Goal: Information Seeking & Learning: Get advice/opinions

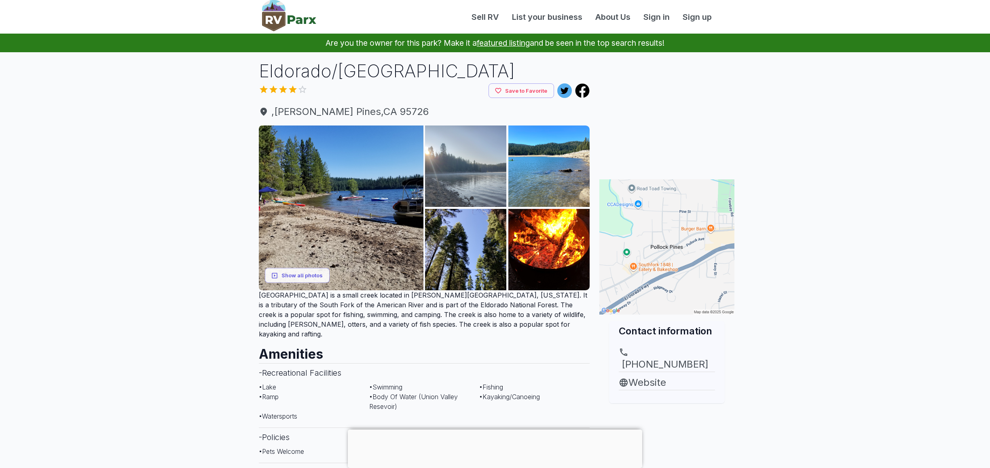
click at [458, 173] on img at bounding box center [465, 165] width 81 height 81
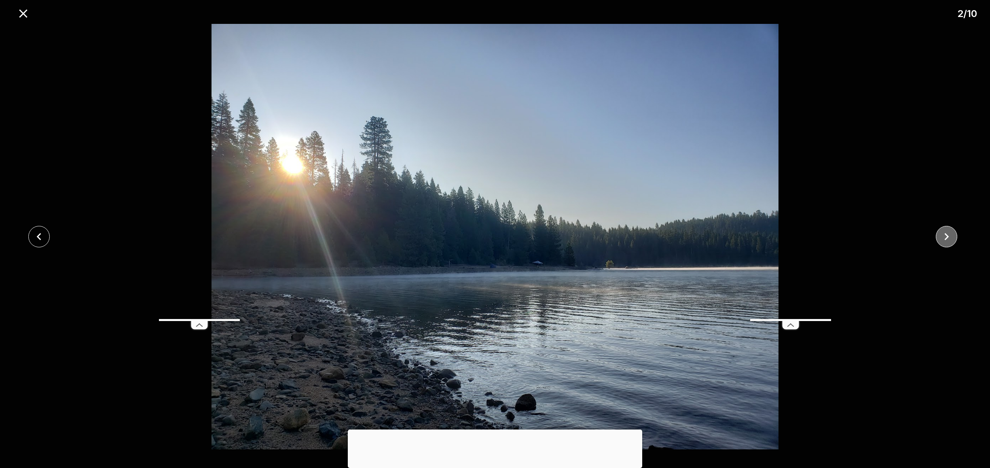
click at [950, 240] on icon "close" at bounding box center [947, 236] width 14 height 14
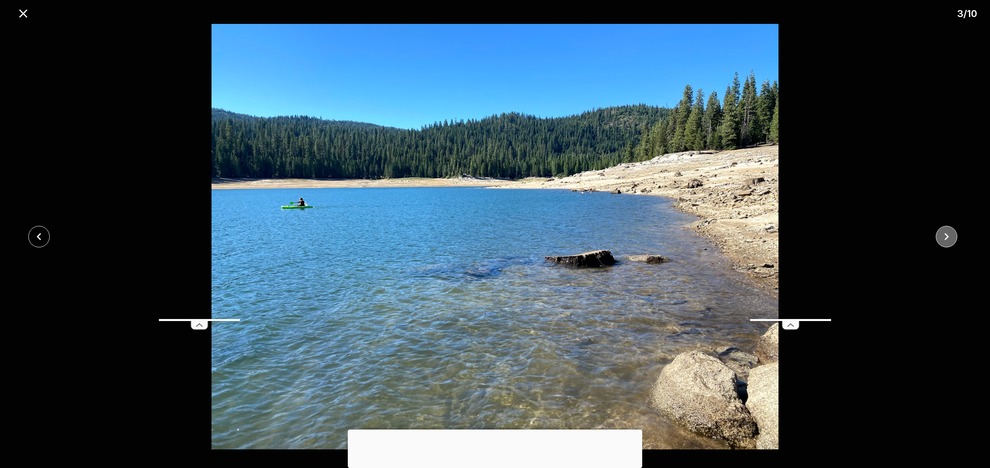
click at [950, 240] on icon "close" at bounding box center [947, 236] width 14 height 14
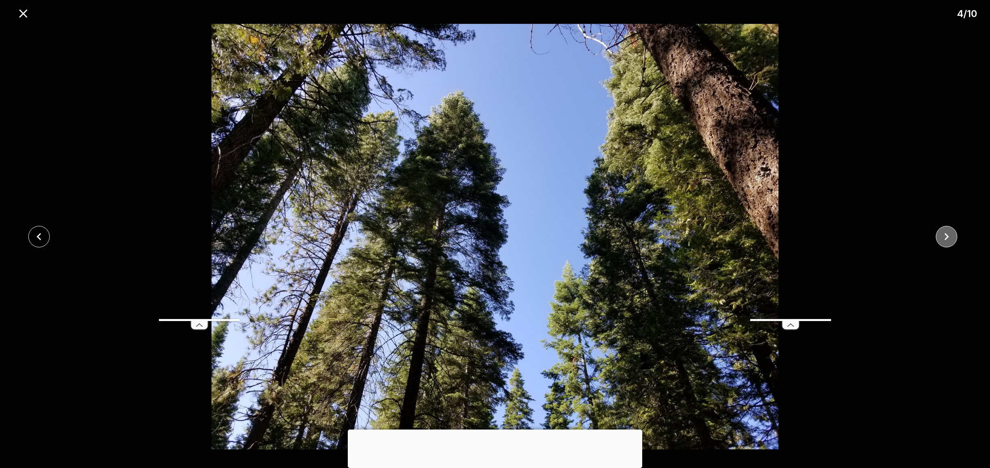
click at [950, 240] on icon "close" at bounding box center [947, 236] width 14 height 14
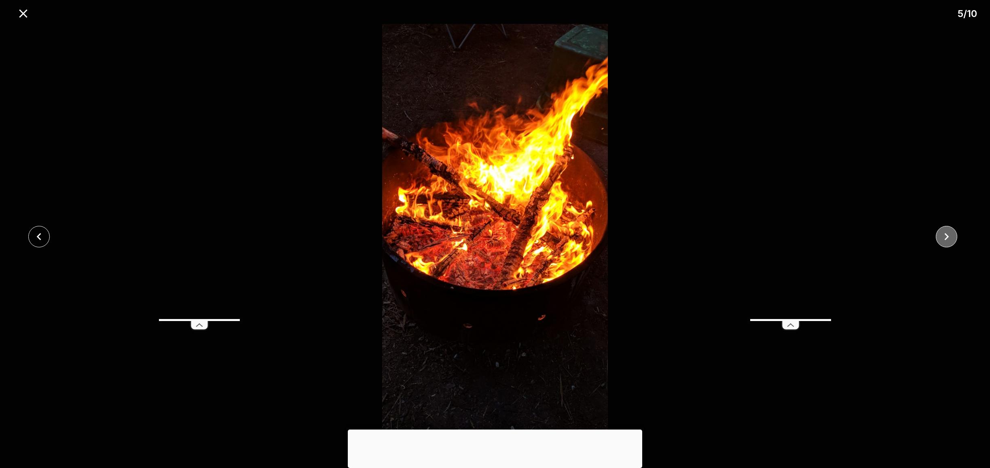
click at [950, 240] on icon "close" at bounding box center [947, 236] width 14 height 14
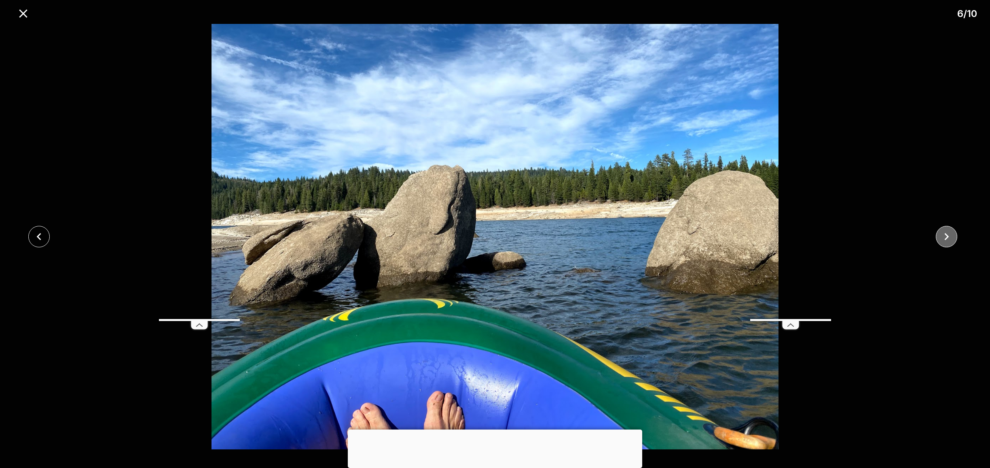
click at [950, 240] on icon "close" at bounding box center [947, 236] width 14 height 14
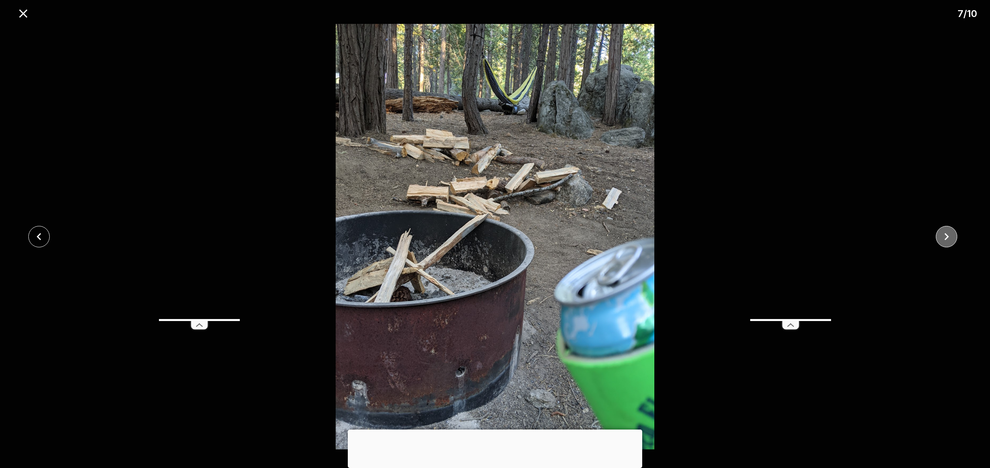
click at [950, 240] on icon "close" at bounding box center [947, 236] width 14 height 14
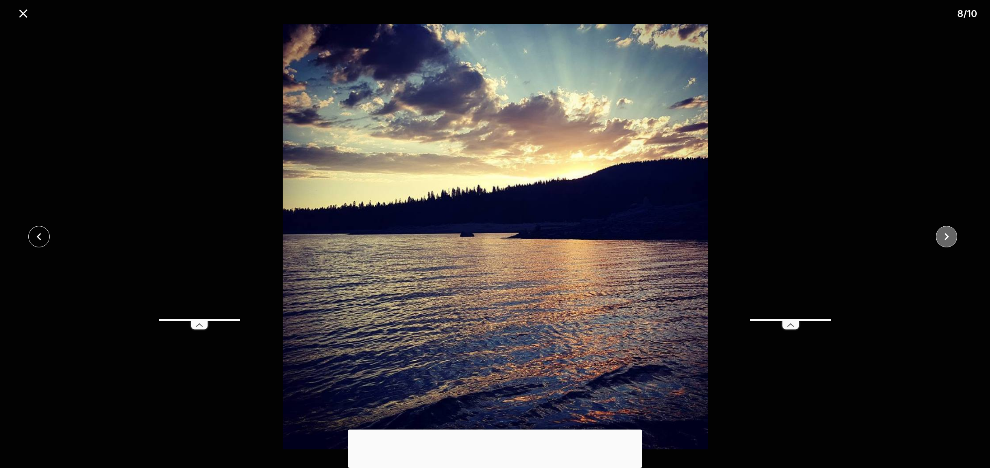
click at [950, 240] on icon "close" at bounding box center [947, 236] width 14 height 14
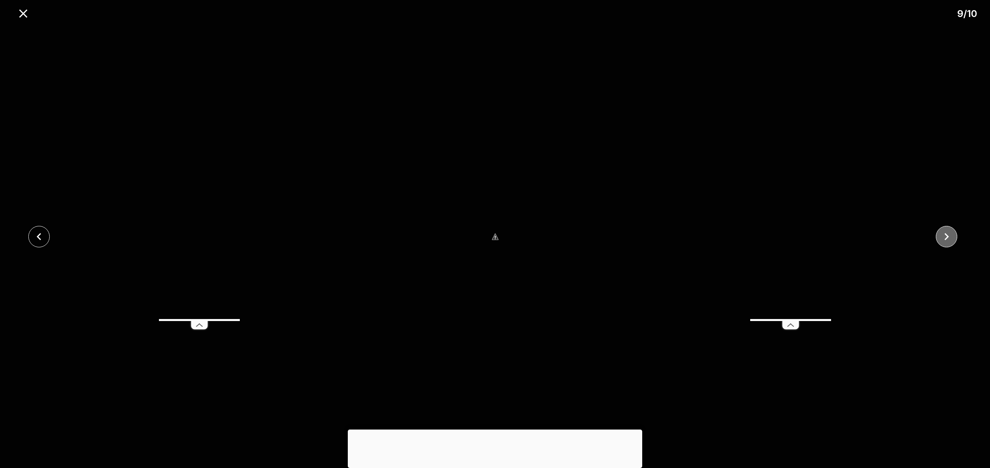
click at [950, 240] on icon "close" at bounding box center [947, 236] width 14 height 14
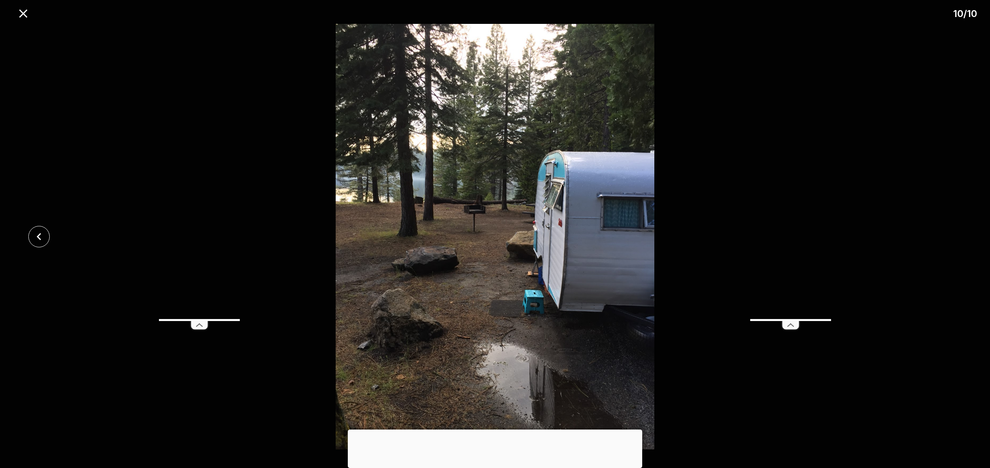
click at [950, 240] on div at bounding box center [495, 236] width 990 height 425
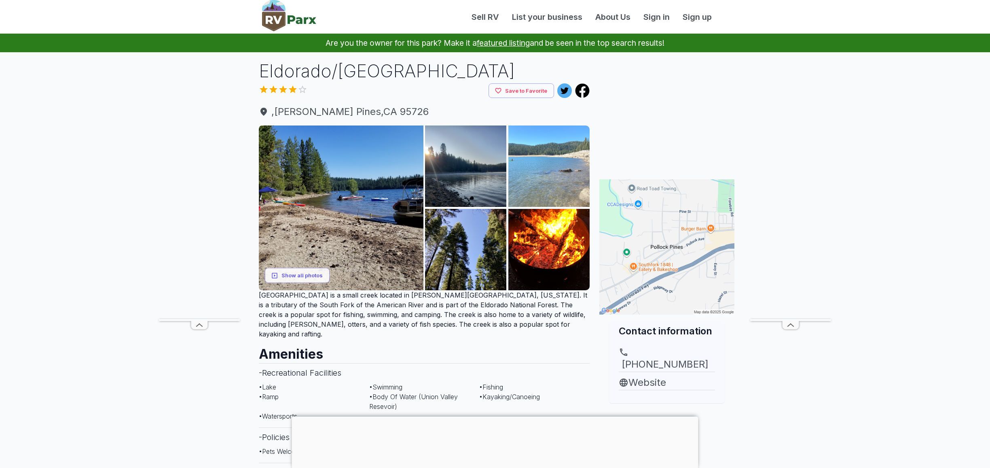
click at [549, 163] on img at bounding box center [548, 165] width 81 height 81
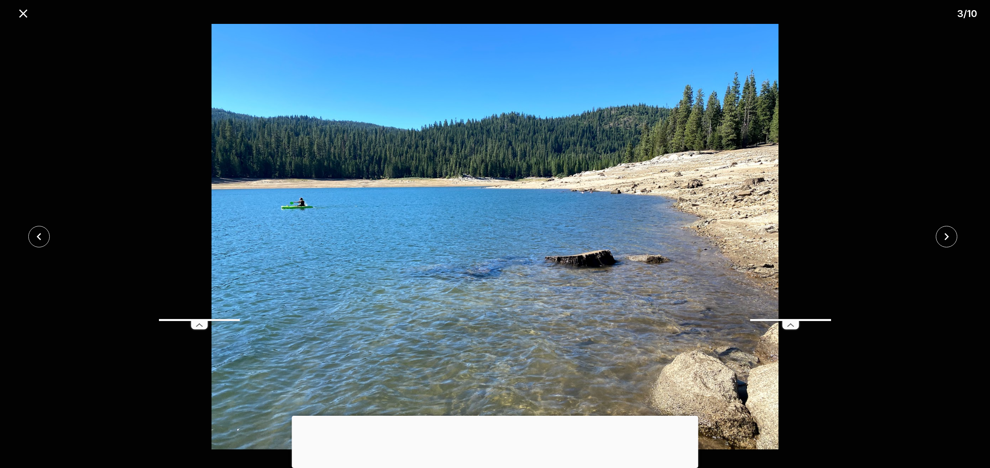
click at [961, 233] on div at bounding box center [949, 236] width 83 height 21
drag, startPoint x: 942, startPoint y: 238, endPoint x: 947, endPoint y: 237, distance: 5.4
click at [942, 238] on icon "close" at bounding box center [947, 236] width 14 height 14
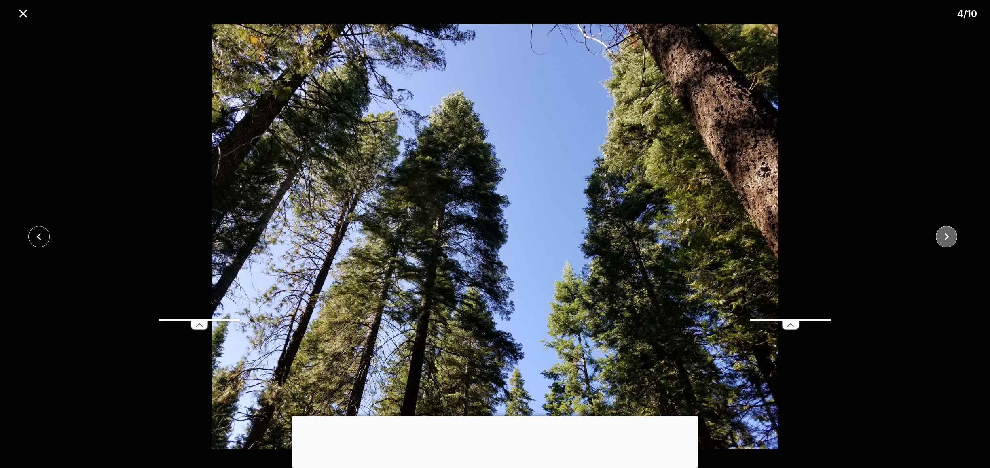
click at [947, 236] on icon "close" at bounding box center [946, 236] width 4 height 7
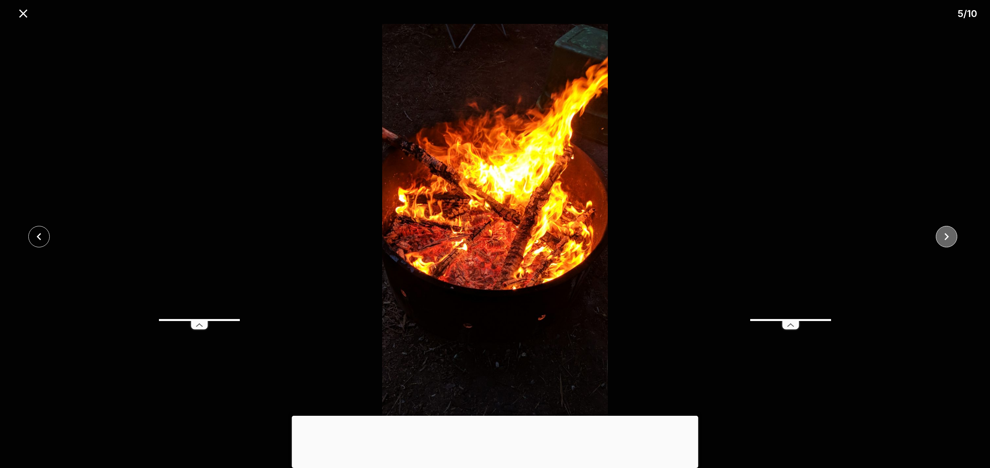
click at [947, 236] on icon "close" at bounding box center [946, 236] width 4 height 7
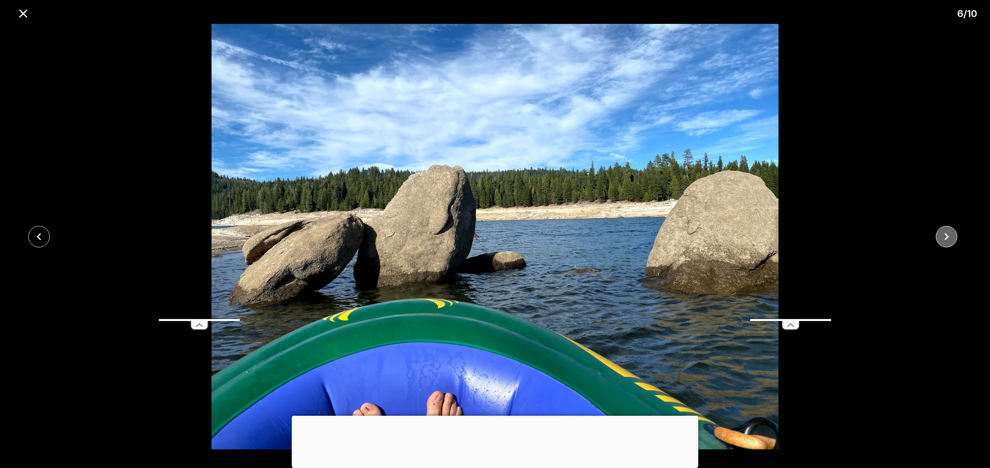
click at [947, 236] on icon "close" at bounding box center [946, 236] width 4 height 7
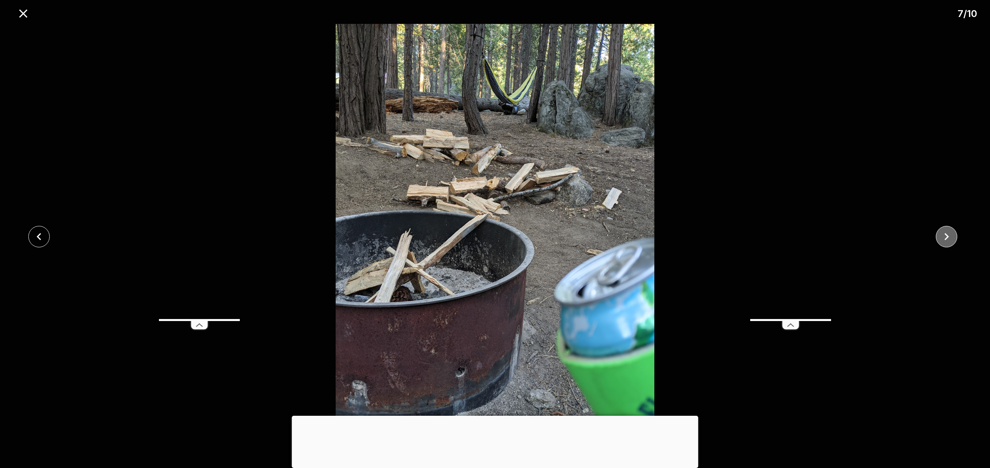
click at [947, 236] on icon "close" at bounding box center [946, 236] width 4 height 7
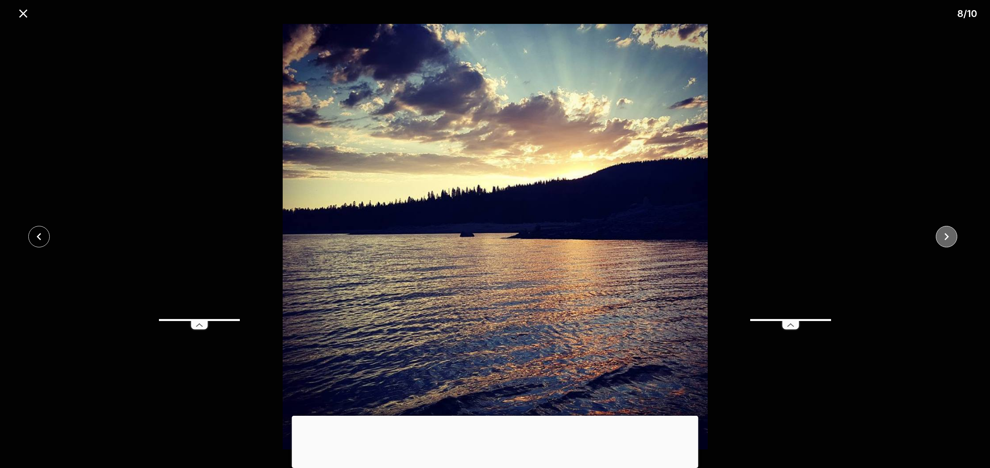
click at [947, 237] on icon "close" at bounding box center [946, 236] width 4 height 7
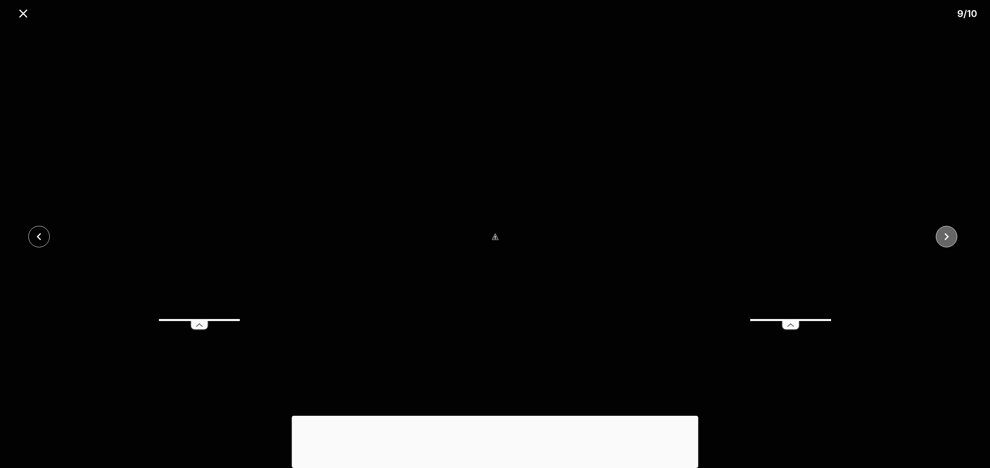
click at [947, 237] on icon "close" at bounding box center [946, 236] width 4 height 7
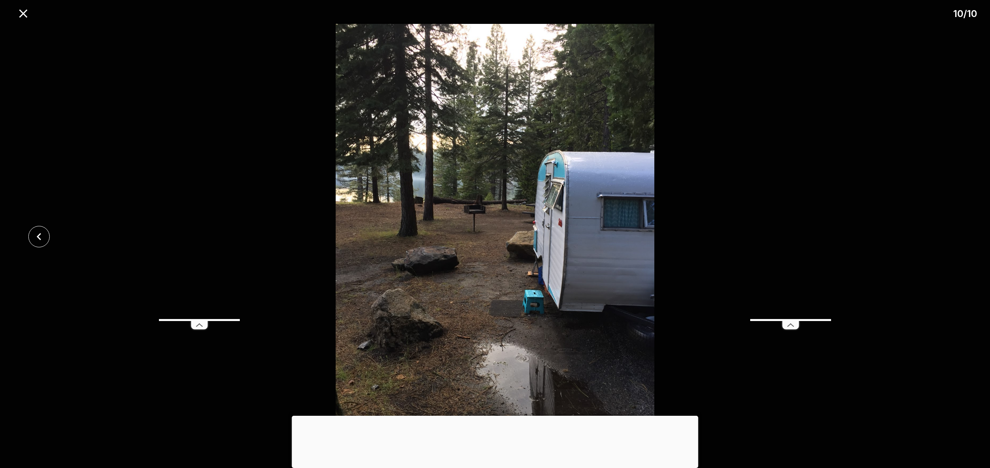
click at [947, 237] on div at bounding box center [495, 236] width 990 height 425
click at [27, 9] on icon "close" at bounding box center [23, 13] width 14 height 14
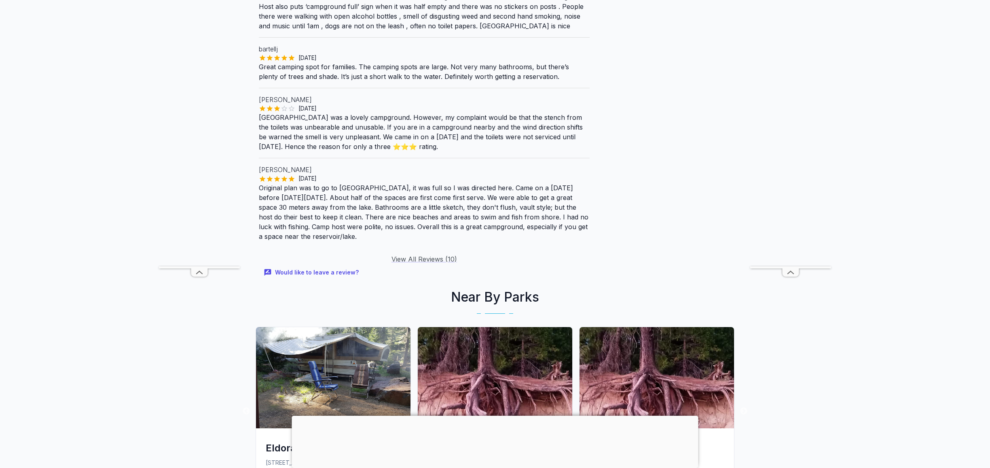
scroll to position [817, 0]
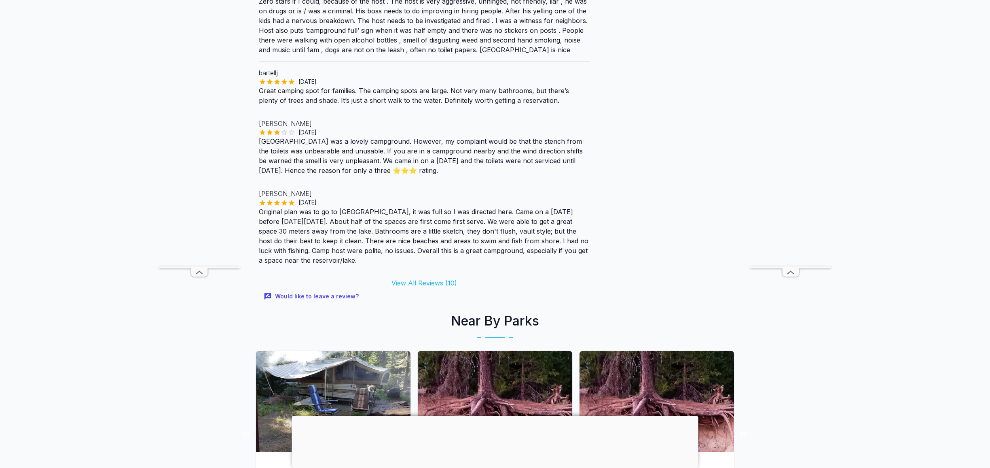
click at [411, 279] on link "View All Reviews ( 10 )" at bounding box center [424, 283] width 66 height 8
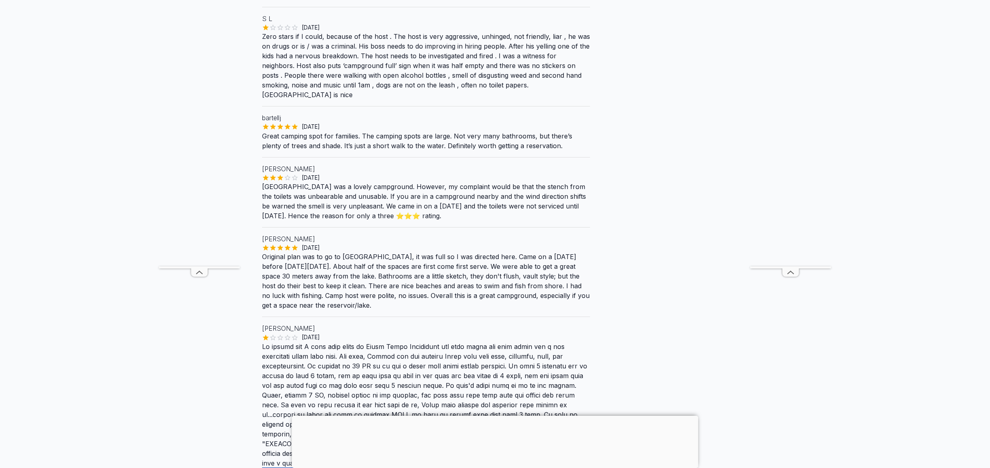
scroll to position [270, 0]
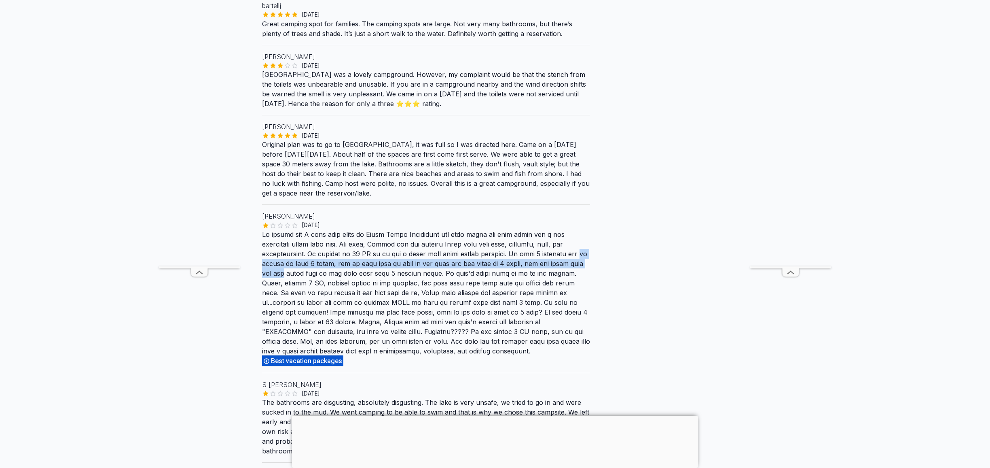
drag, startPoint x: 579, startPoint y: 248, endPoint x: 594, endPoint y: 255, distance: 16.1
click at [594, 255] on div "Back Reviews Eldorado/Wench Creek Would like to leave a review? User Reviews Er…" at bounding box center [495, 185] width 466 height 910
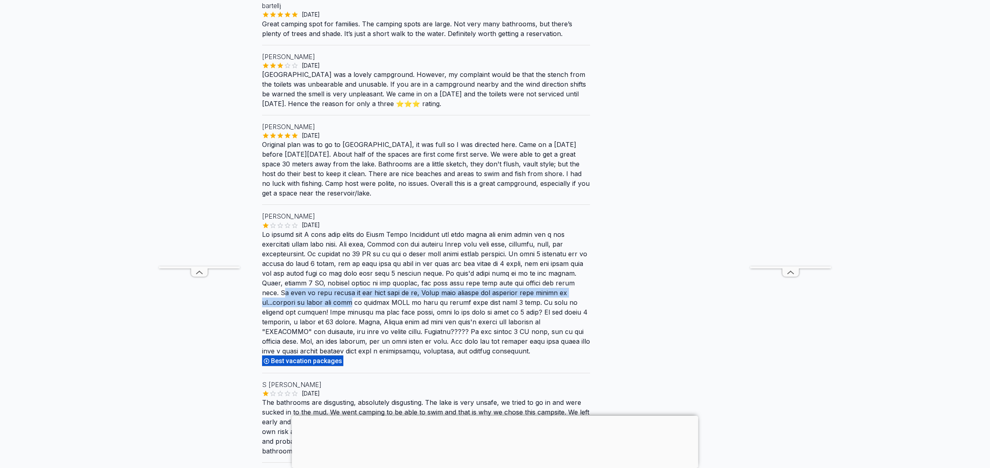
drag, startPoint x: 542, startPoint y: 272, endPoint x: 571, endPoint y: 282, distance: 30.8
click at [571, 282] on p "Best vacation packages" at bounding box center [426, 297] width 328 height 137
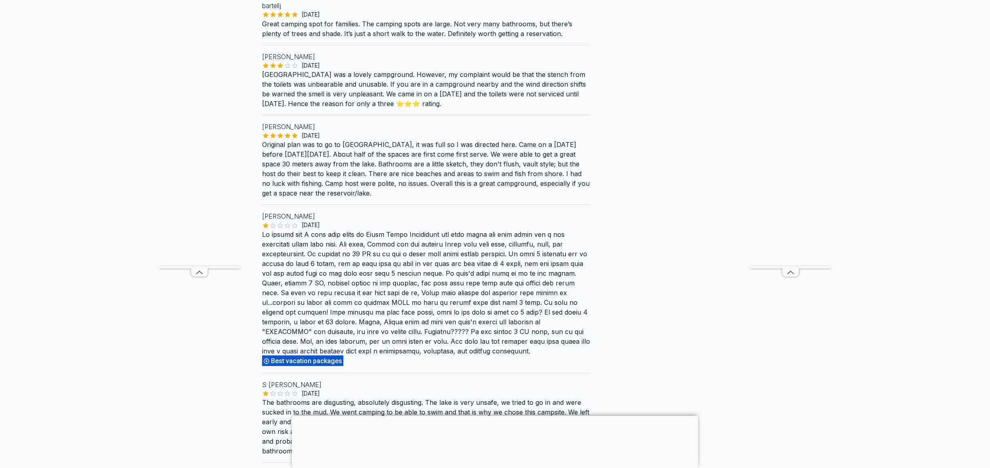
click at [569, 288] on p "Best vacation packages" at bounding box center [426, 297] width 328 height 137
drag, startPoint x: 576, startPoint y: 284, endPoint x: 583, endPoint y: 292, distance: 10.7
click at [583, 292] on p "Best vacation packages" at bounding box center [426, 297] width 328 height 137
click at [319, 309] on p "Best vacation packages" at bounding box center [426, 297] width 328 height 137
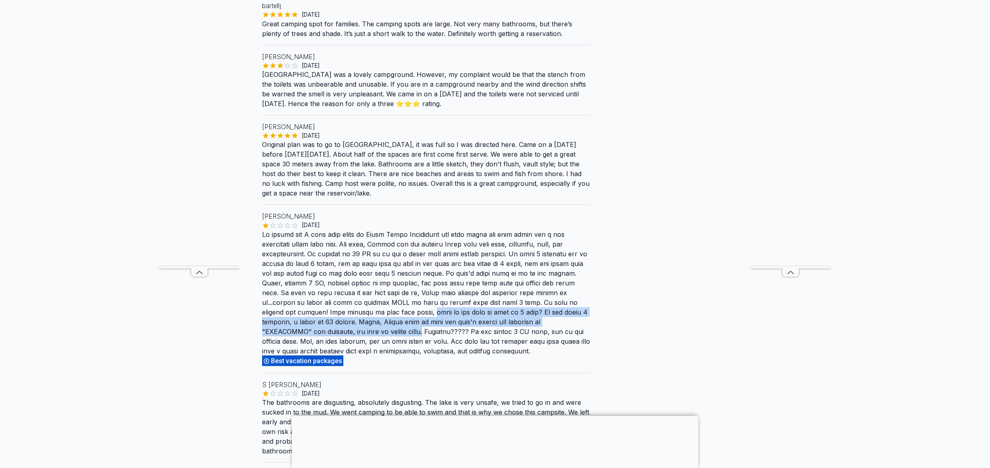
drag, startPoint x: 317, startPoint y: 303, endPoint x: 595, endPoint y: 313, distance: 278.8
click at [595, 313] on div "Back Reviews Eldorado/Wench Creek Would like to leave a review? User Reviews Er…" at bounding box center [495, 185] width 466 height 910
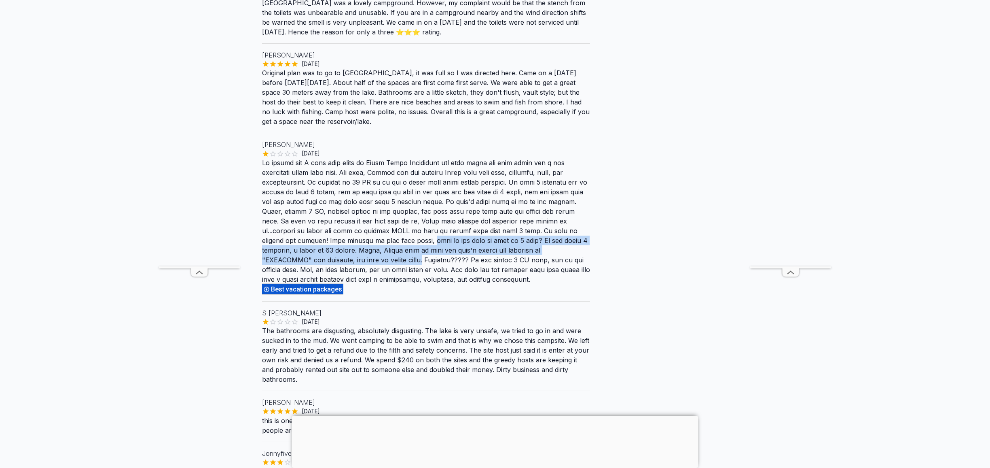
scroll to position [401, 0]
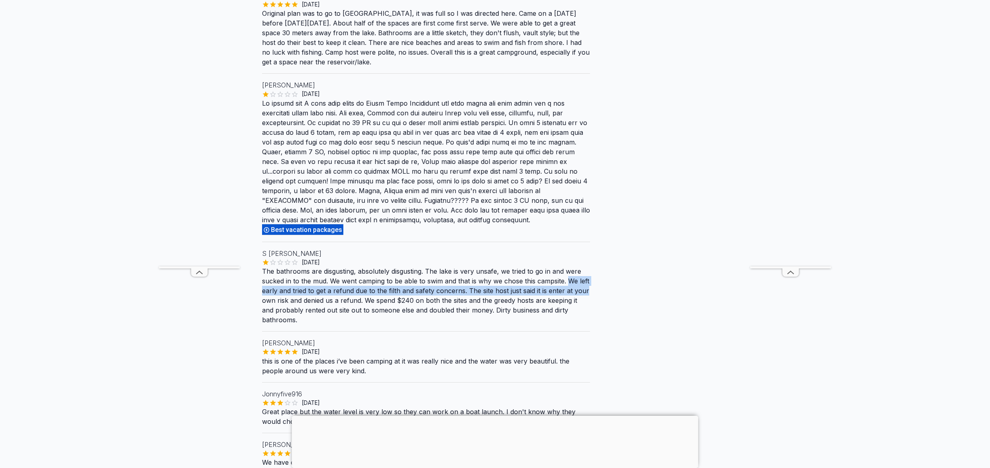
drag, startPoint x: 570, startPoint y: 263, endPoint x: 605, endPoint y: 274, distance: 36.5
click at [605, 274] on div "Back Reviews Eldorado/Wench Creek Would like to leave a review? User Reviews Er…" at bounding box center [495, 54] width 466 height 910
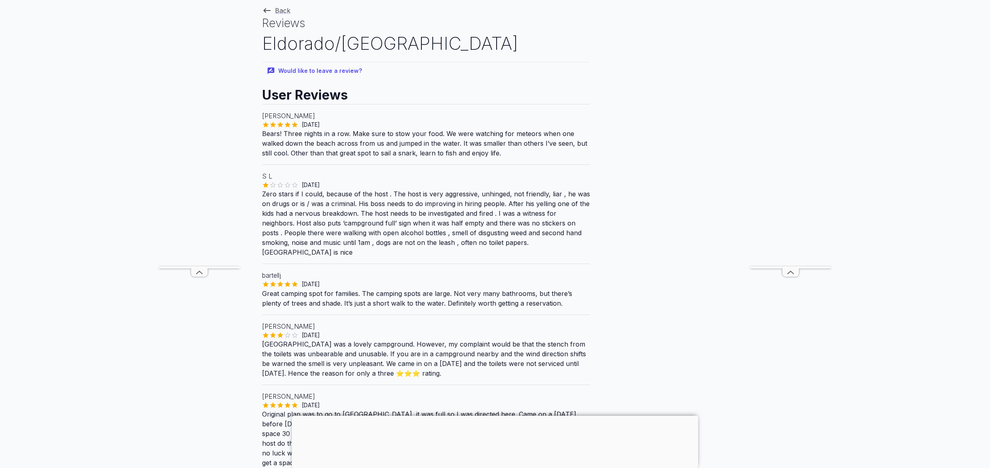
scroll to position [0, 0]
drag, startPoint x: 580, startPoint y: 204, endPoint x: 596, endPoint y: 214, distance: 18.9
click at [596, 214] on div "Back Reviews Eldorado/Wench Creek Would like to leave a review? User Reviews Er…" at bounding box center [495, 455] width 466 height 910
click at [586, 214] on p "Zero stars if I could, because of the host . The host is very aggressive, unhin…" at bounding box center [426, 224] width 328 height 68
drag, startPoint x: 562, startPoint y: 223, endPoint x: 590, endPoint y: 235, distance: 30.2
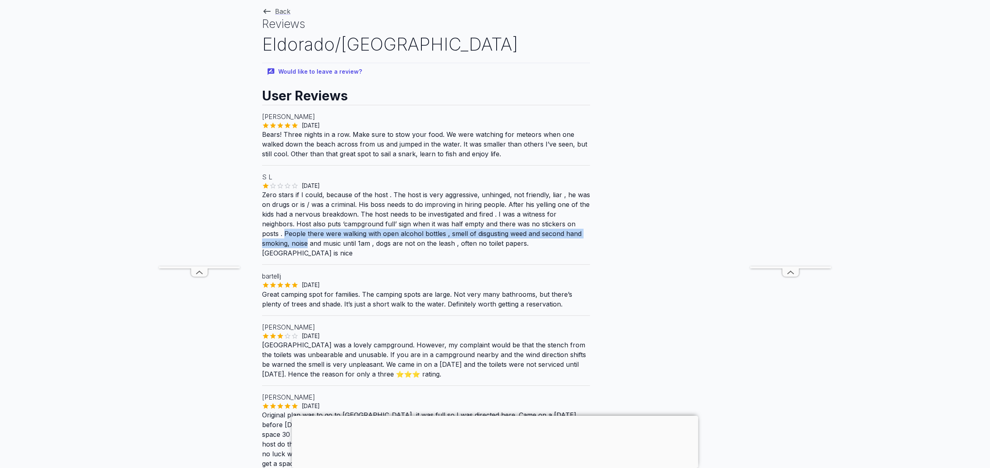
click at [590, 235] on p "Zero stars if I could, because of the host . The host is very aggressive, unhin…" at bounding box center [426, 224] width 328 height 68
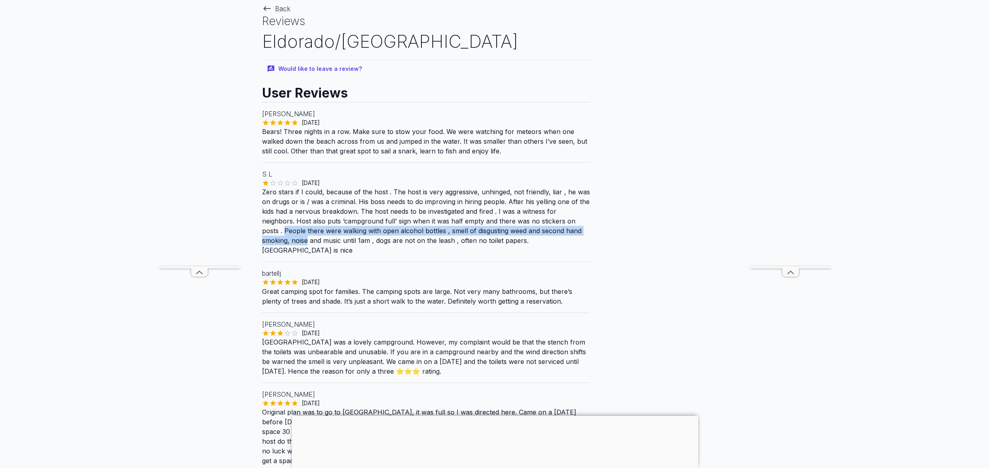
scroll to position [9, 0]
